Goal: Task Accomplishment & Management: Use online tool/utility

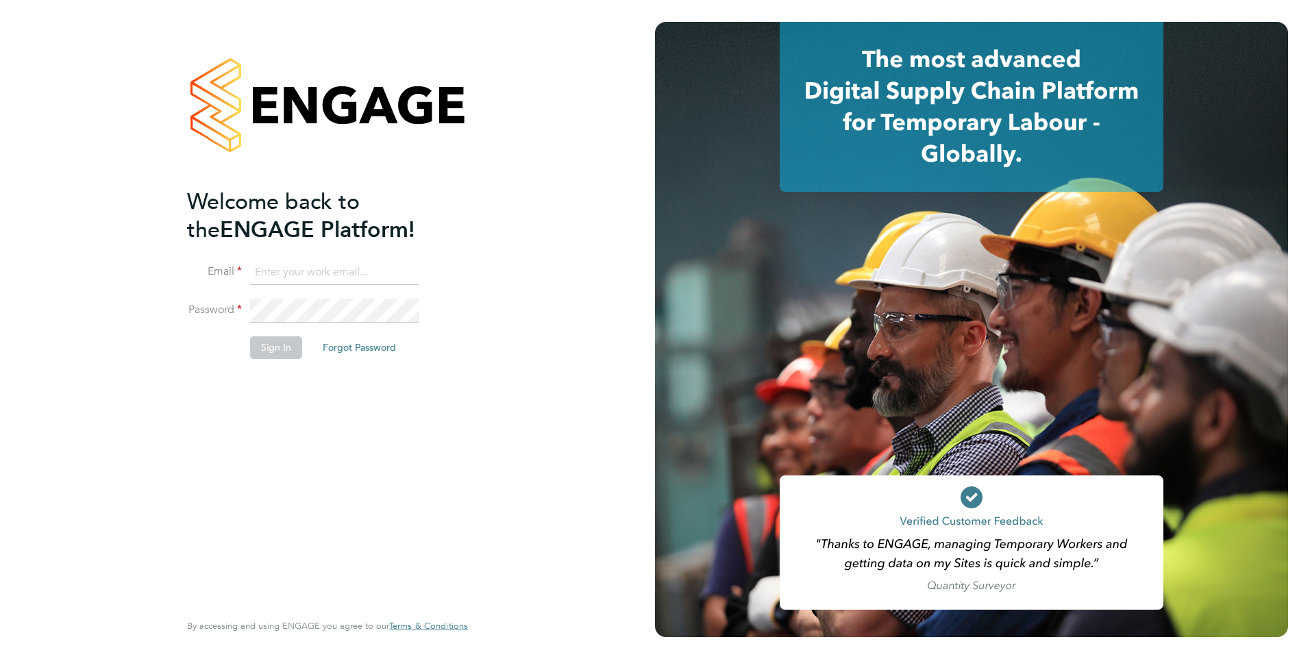
type input "[EMAIL_ADDRESS][PERSON_NAME][DOMAIN_NAME]"
click at [343, 424] on div "Welcome back to the ENGAGE Platform! Email [EMAIL_ADDRESS][PERSON_NAME][DOMAIN_…" at bounding box center [320, 398] width 267 height 421
click at [273, 346] on button "Sign In" at bounding box center [276, 347] width 52 height 22
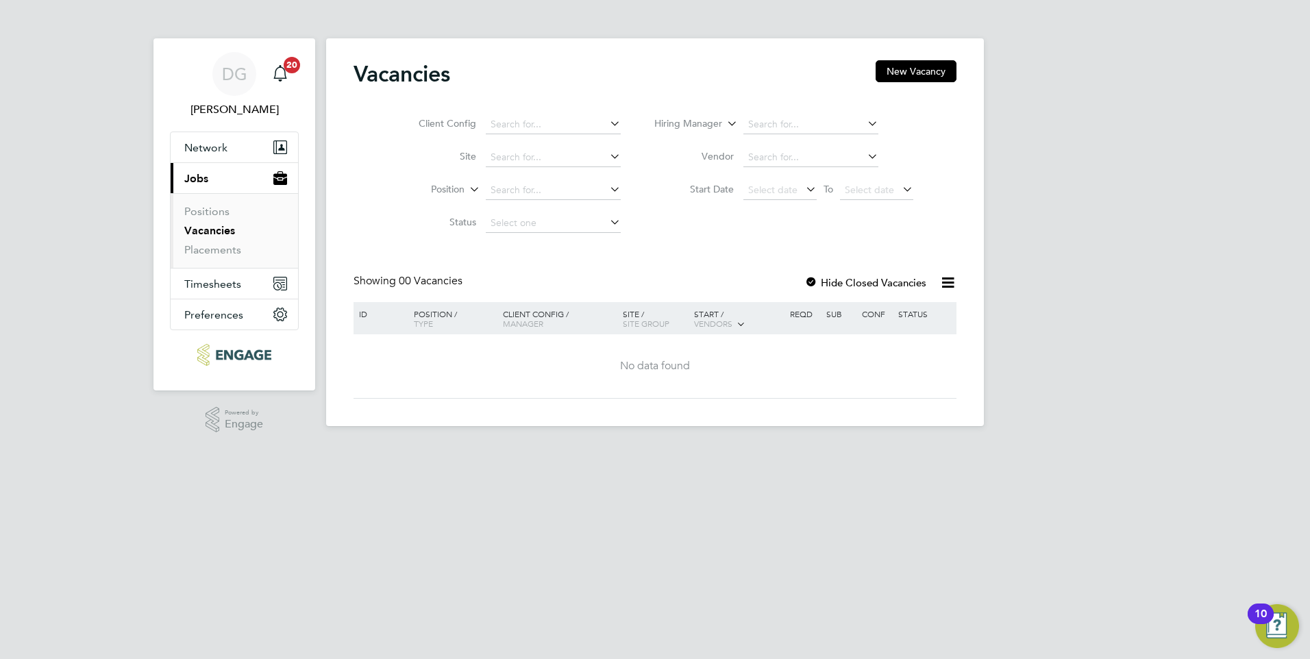
click at [223, 234] on link "Vacancies" at bounding box center [209, 230] width 51 height 13
click at [228, 248] on link "Placements" at bounding box center [212, 249] width 57 height 13
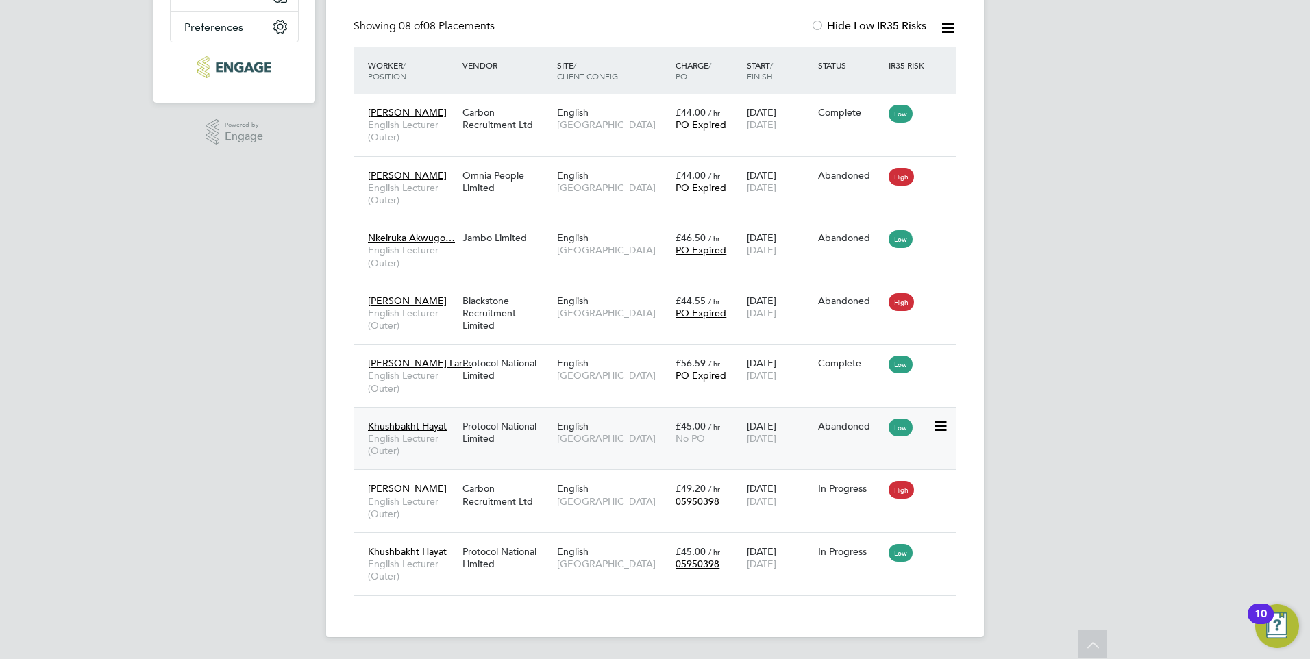
click at [585, 431] on span "English" at bounding box center [573, 426] width 32 height 12
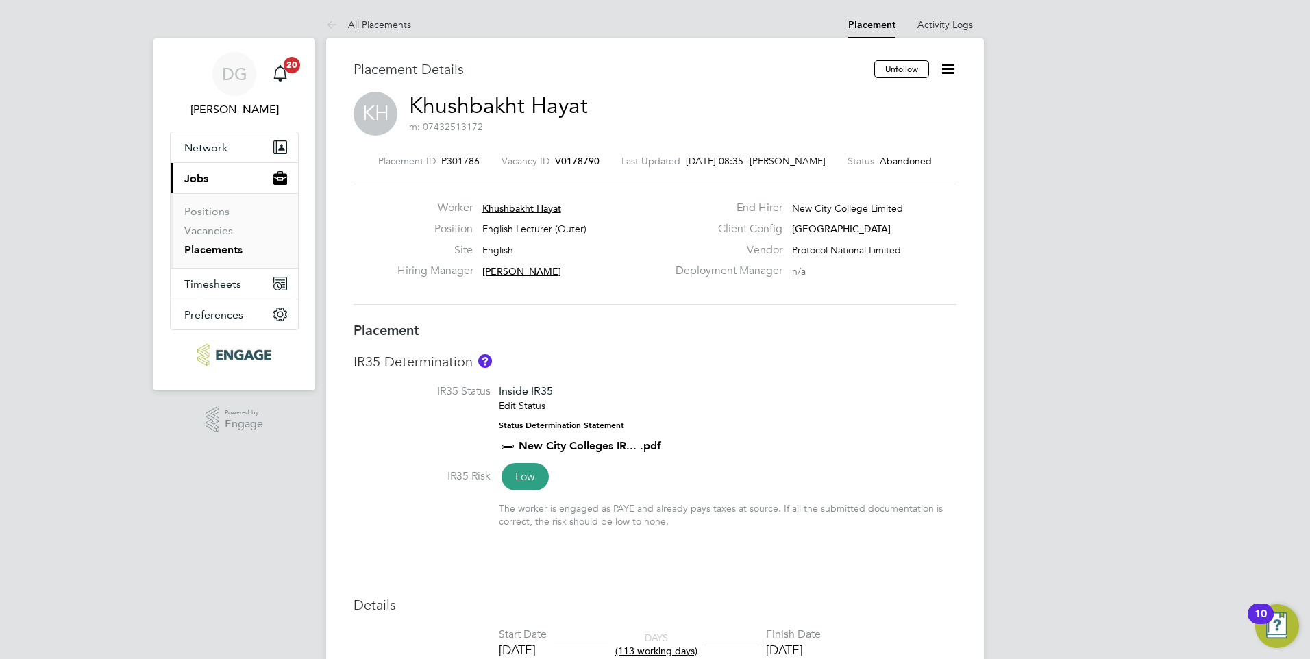
click at [516, 206] on span "Khushbakht Hayat" at bounding box center [521, 208] width 79 height 12
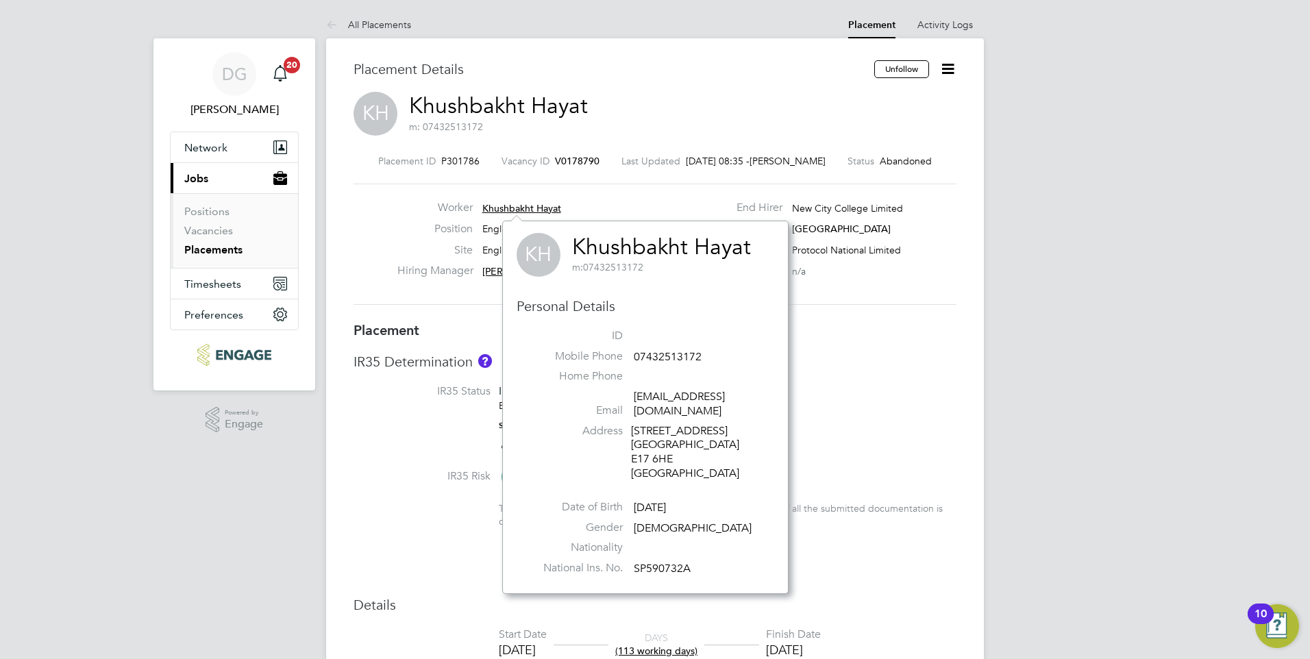
click at [868, 424] on li "IR35 Status Inside IR35 Edit Status Status Determination Statement New City Col…" at bounding box center [655, 426] width 603 height 84
